Goal: Transaction & Acquisition: Purchase product/service

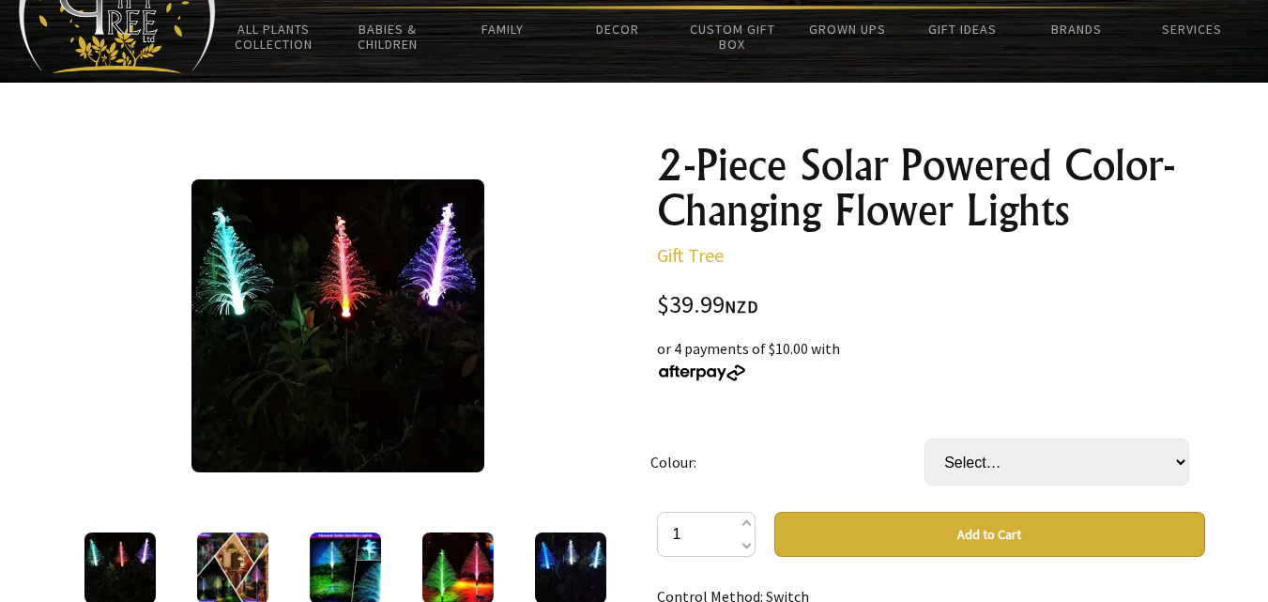
scroll to position [102, 0]
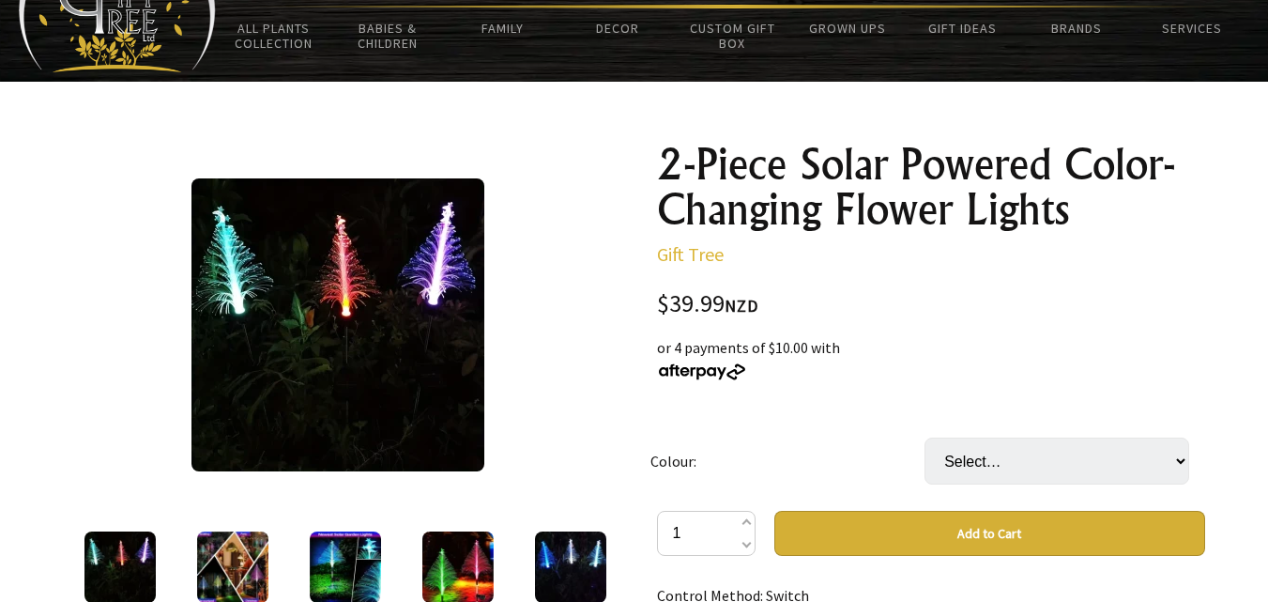
click at [349, 333] on img at bounding box center [337, 324] width 293 height 293
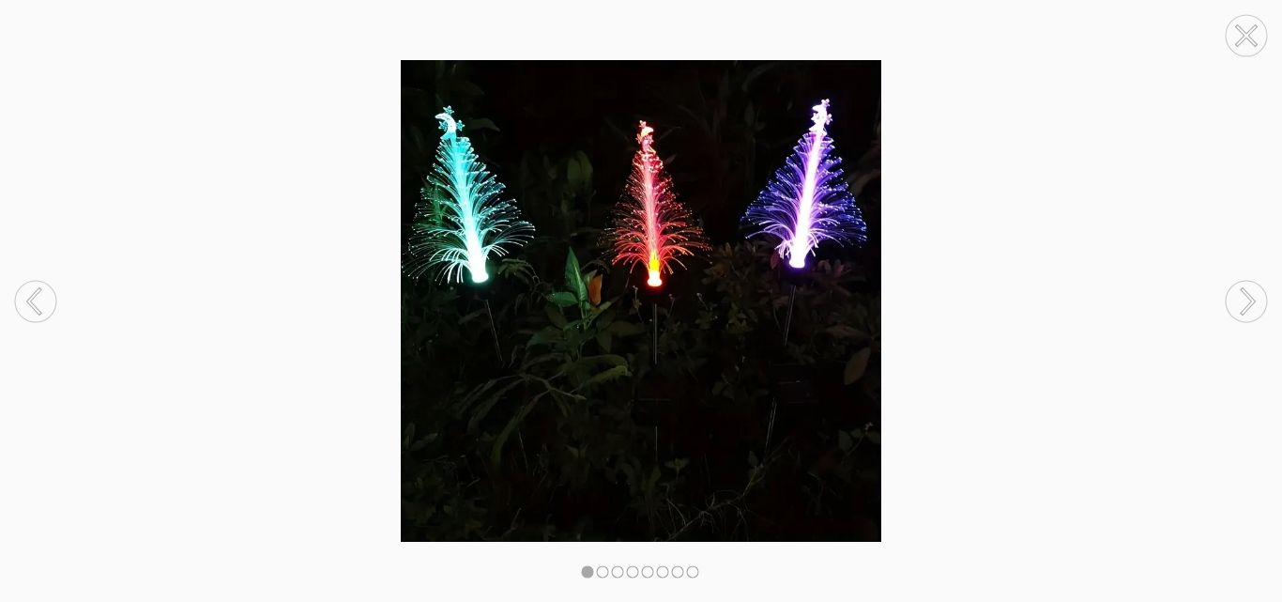
click at [1247, 301] on circle at bounding box center [1246, 301] width 41 height 41
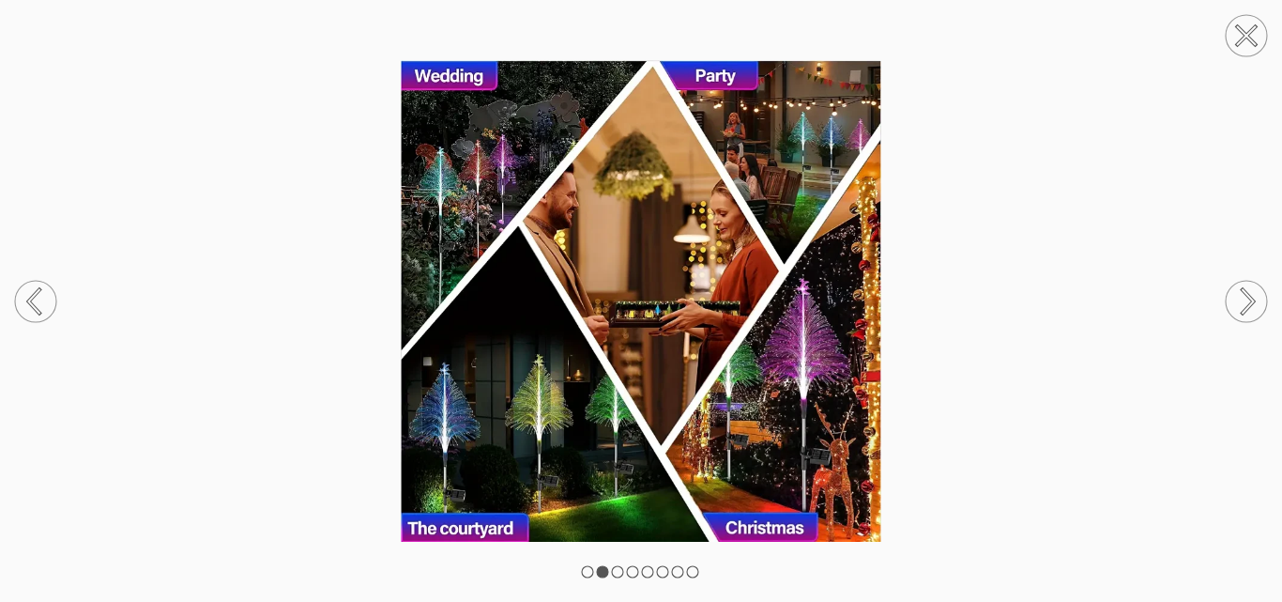
click at [1247, 301] on circle at bounding box center [1246, 301] width 41 height 41
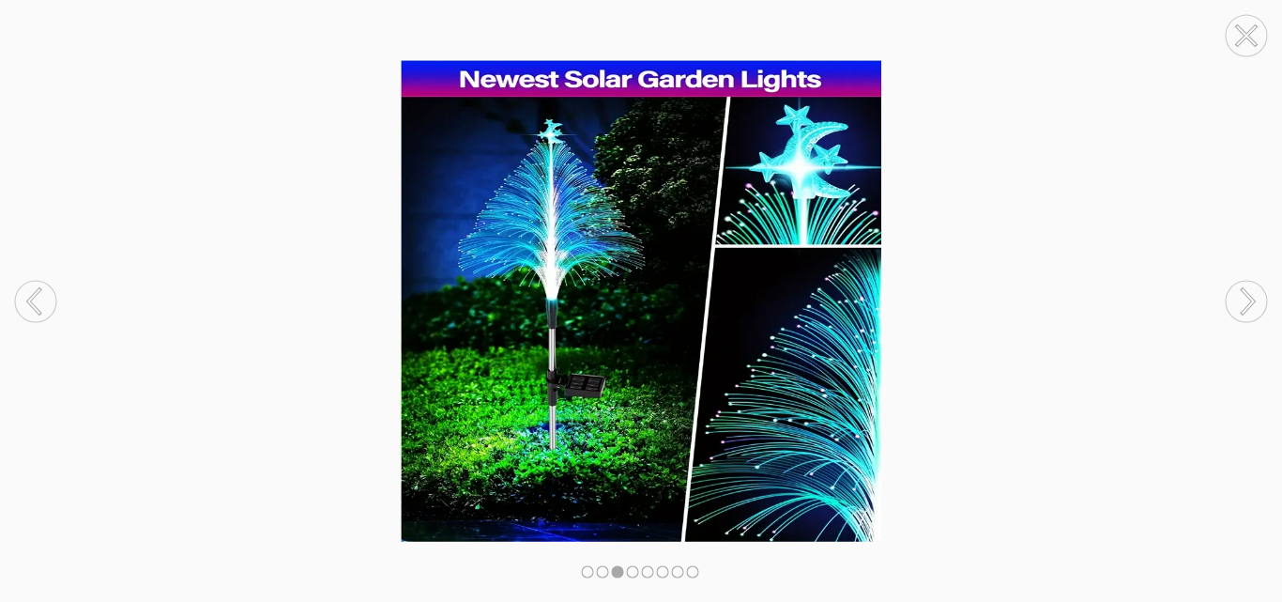
click at [1247, 301] on circle at bounding box center [1246, 301] width 41 height 41
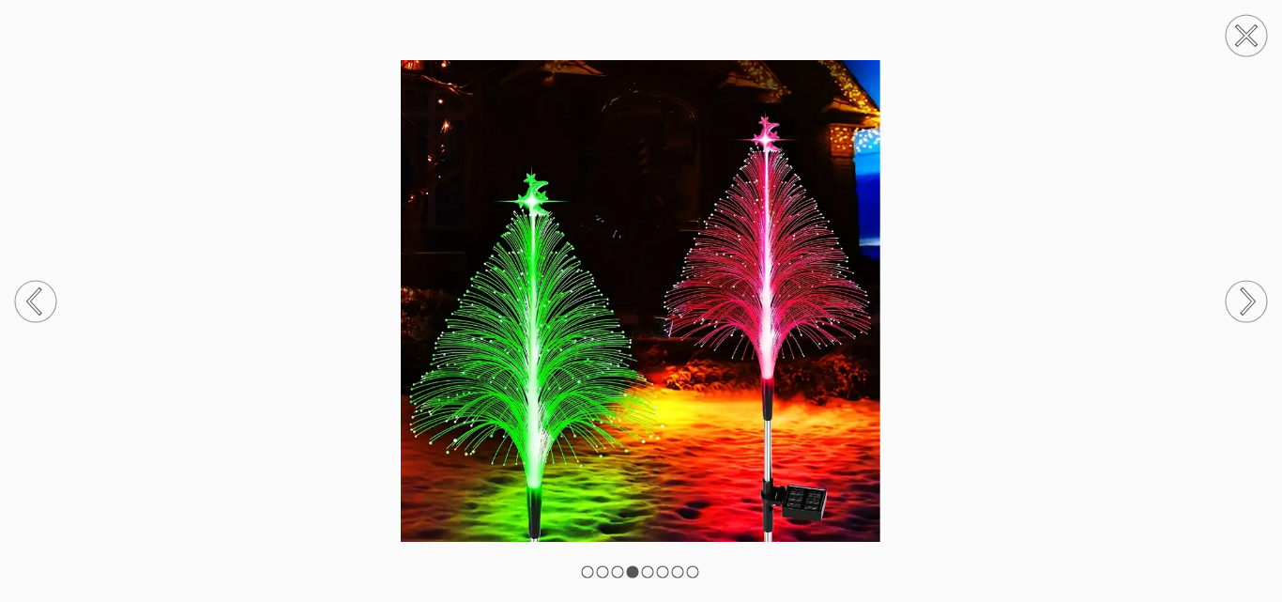
click at [1247, 301] on circle at bounding box center [1246, 301] width 41 height 41
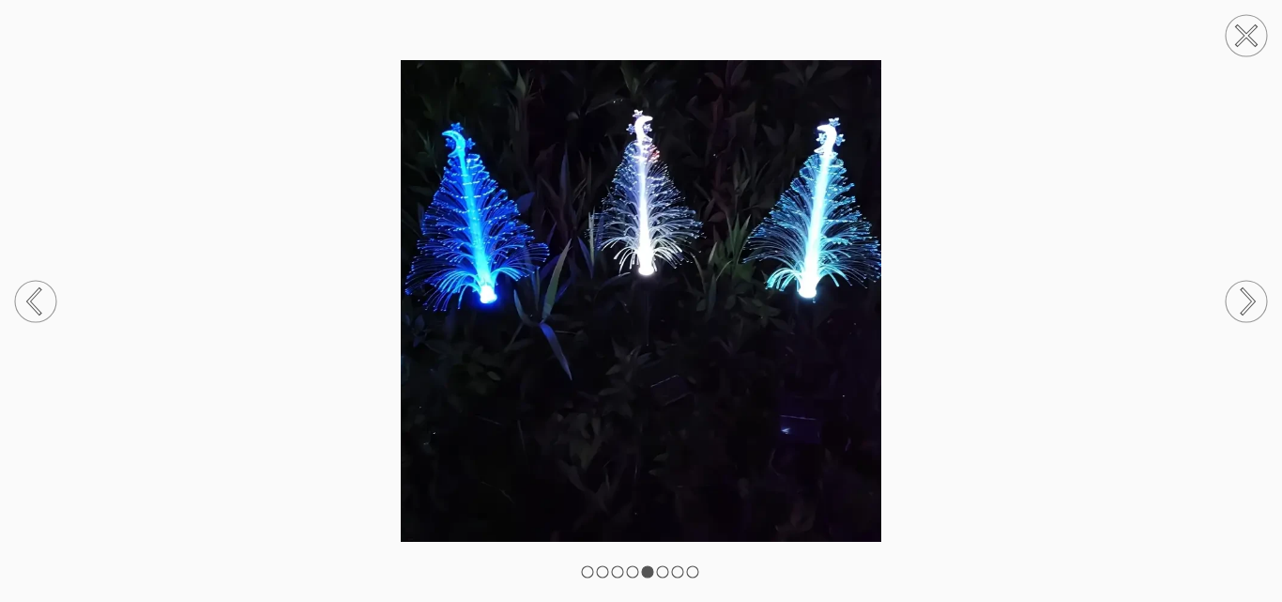
click at [1247, 301] on circle at bounding box center [1246, 301] width 41 height 41
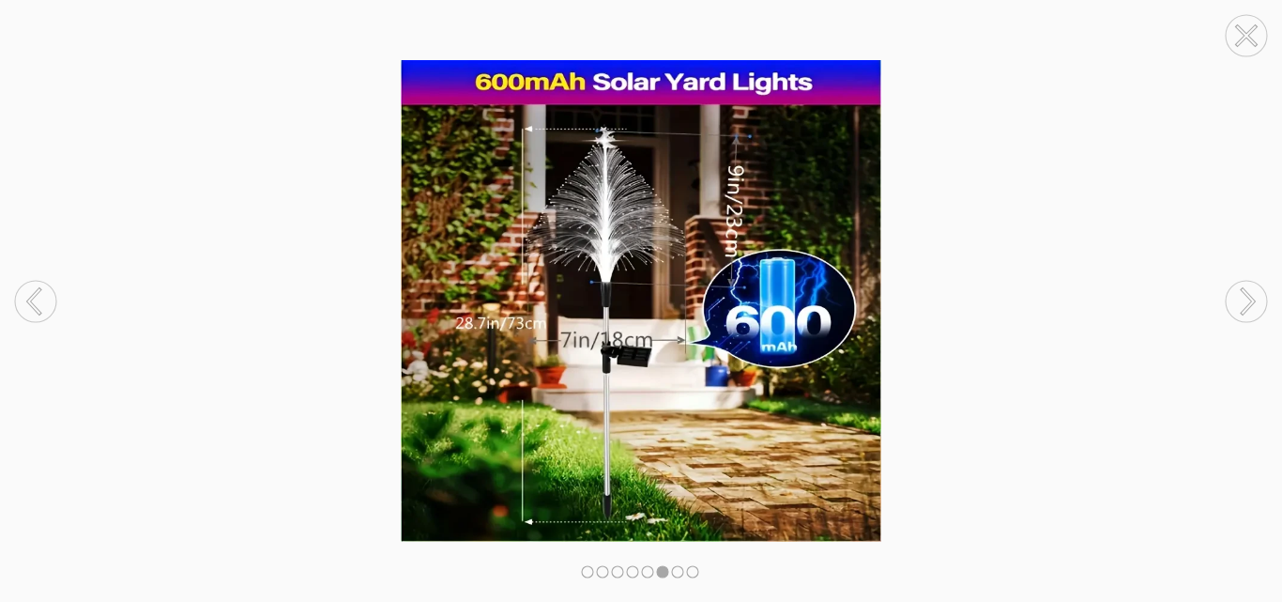
click at [1247, 301] on circle at bounding box center [1246, 301] width 41 height 41
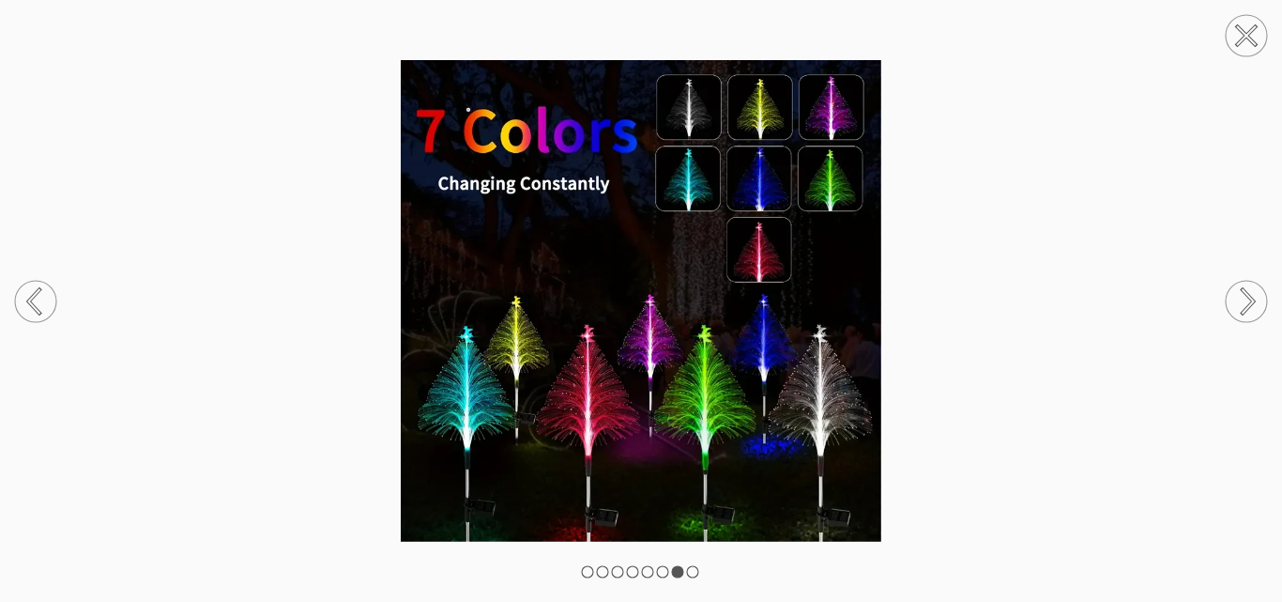
click at [1247, 301] on circle at bounding box center [1246, 301] width 41 height 41
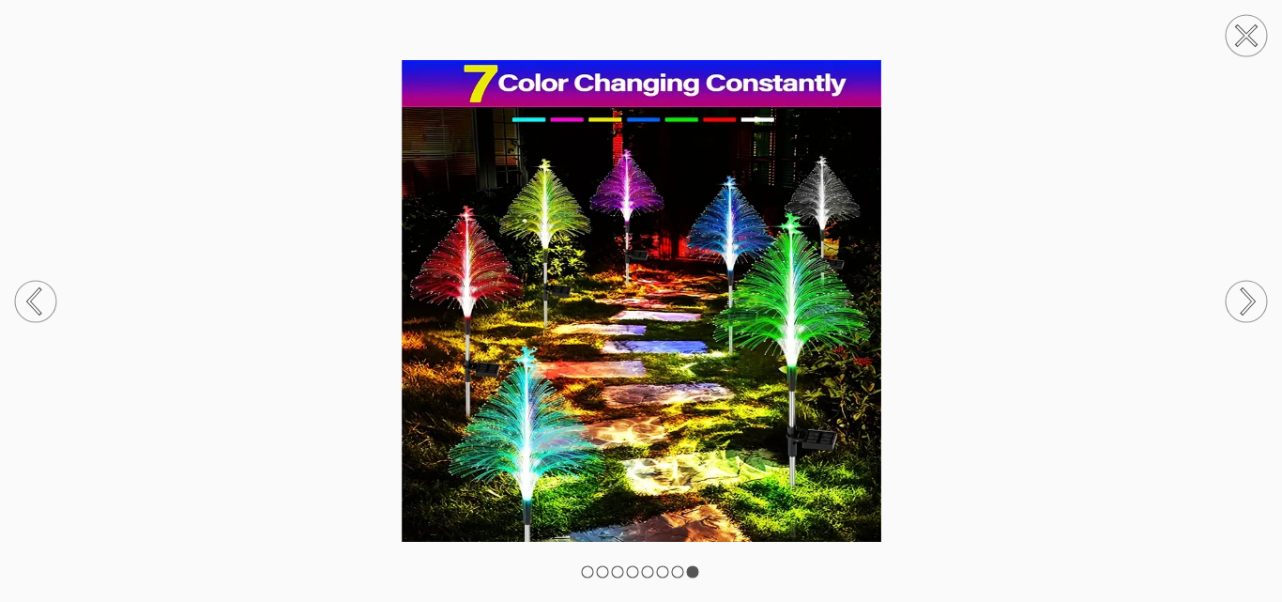
click at [1247, 301] on circle at bounding box center [1246, 301] width 41 height 41
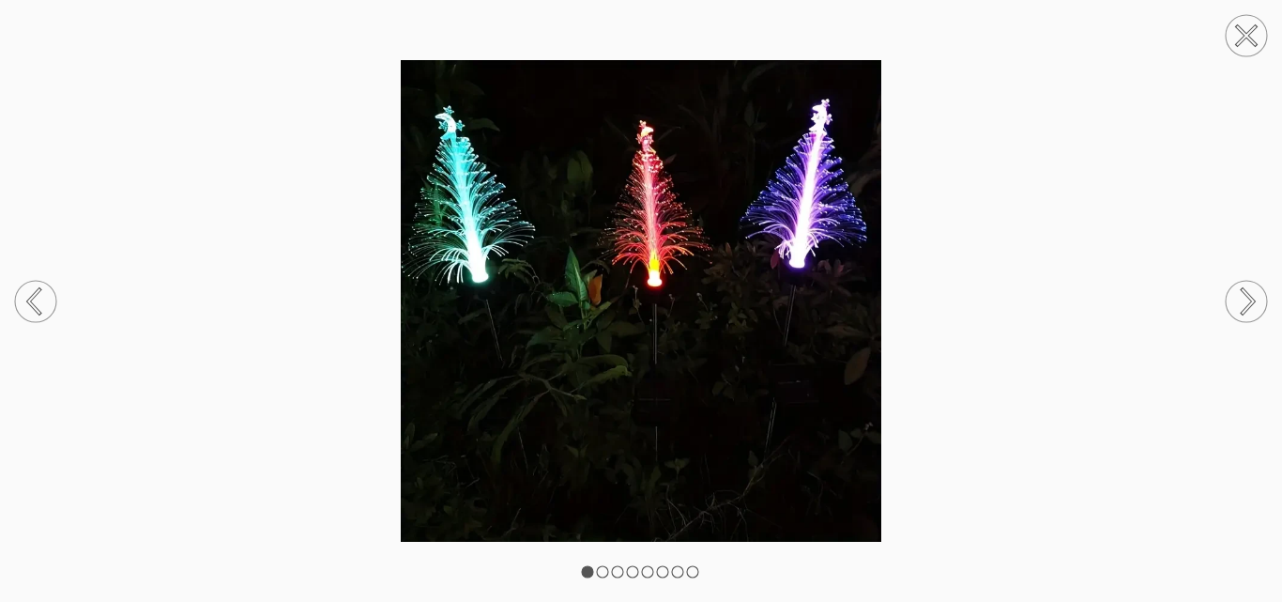
click at [1247, 301] on circle at bounding box center [1246, 301] width 41 height 41
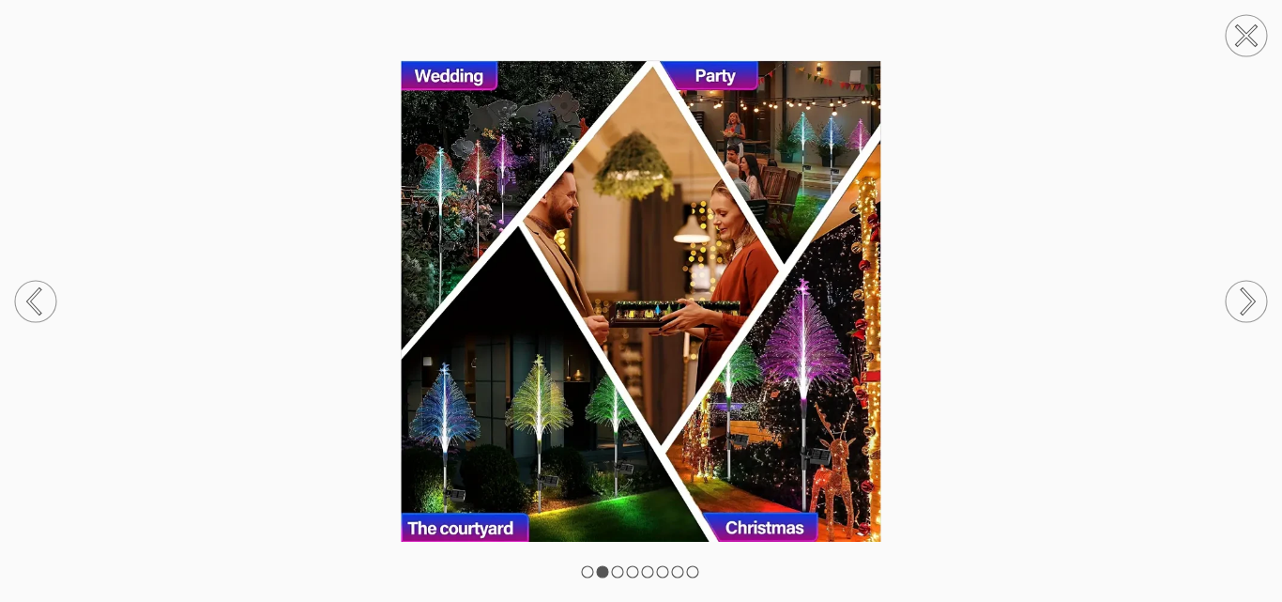
click at [55, 296] on circle at bounding box center [35, 301] width 41 height 41
